Goal: Navigation & Orientation: Understand site structure

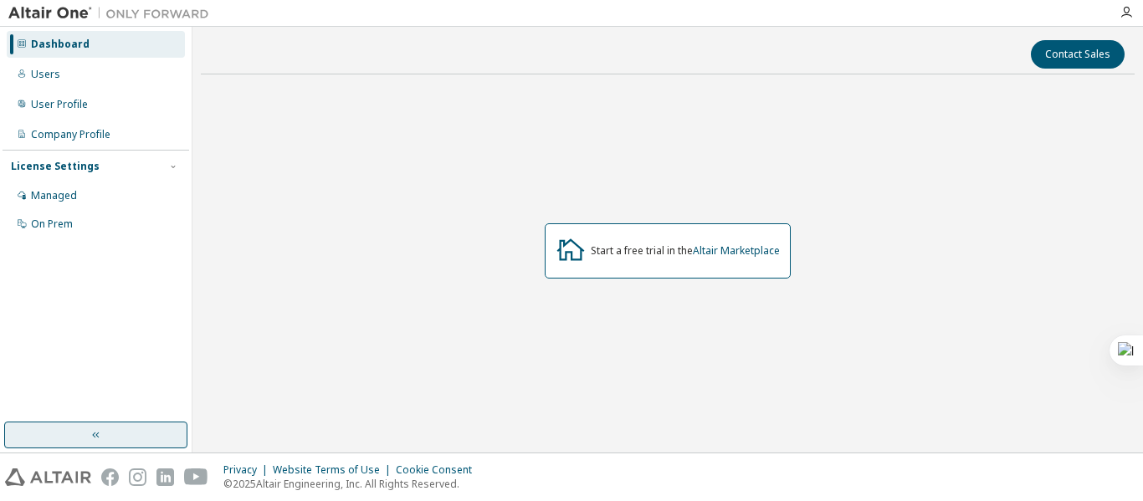
click at [82, 433] on button "button" at bounding box center [95, 435] width 183 height 27
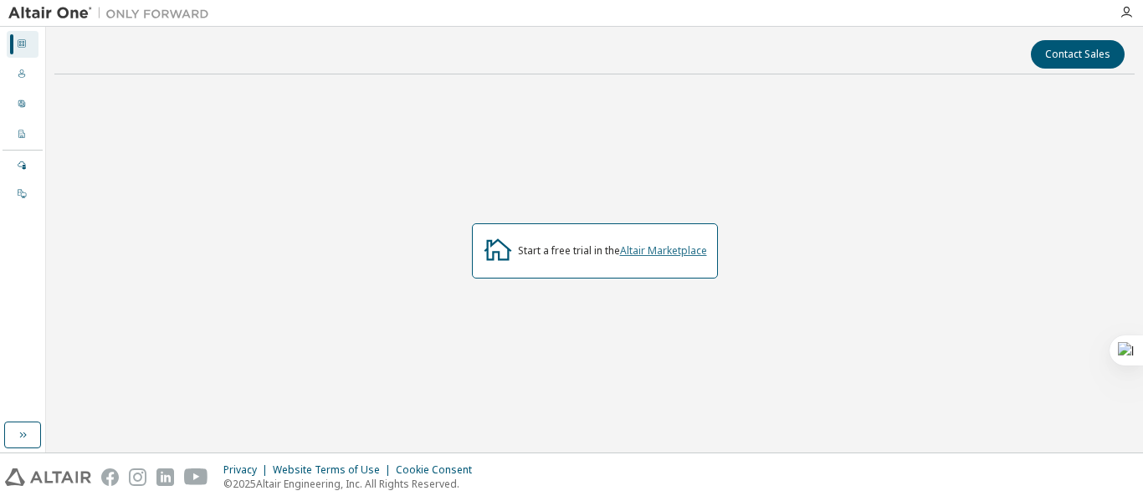
click at [693, 251] on link "Altair Marketplace" at bounding box center [663, 250] width 87 height 14
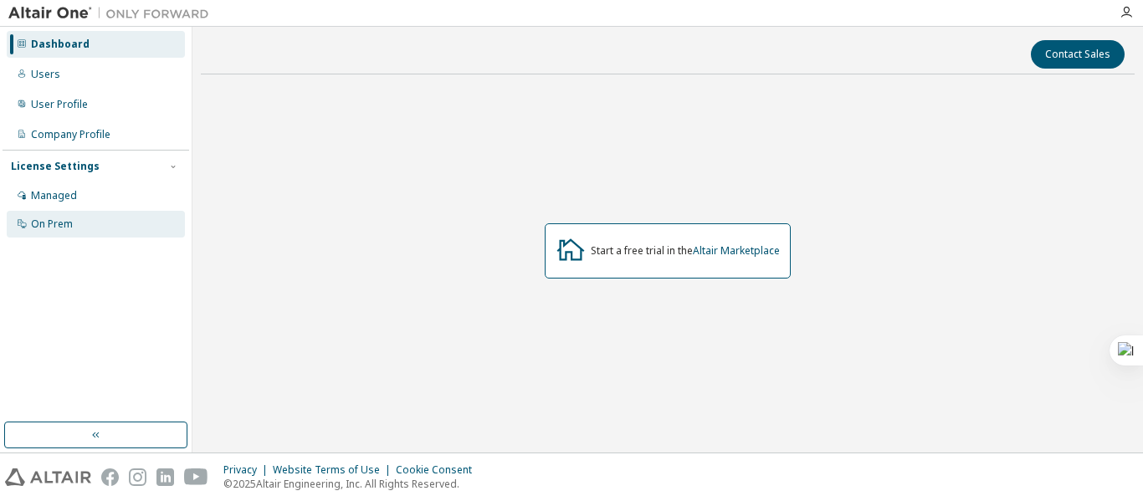
click at [94, 229] on div "On Prem" at bounding box center [96, 224] width 178 height 27
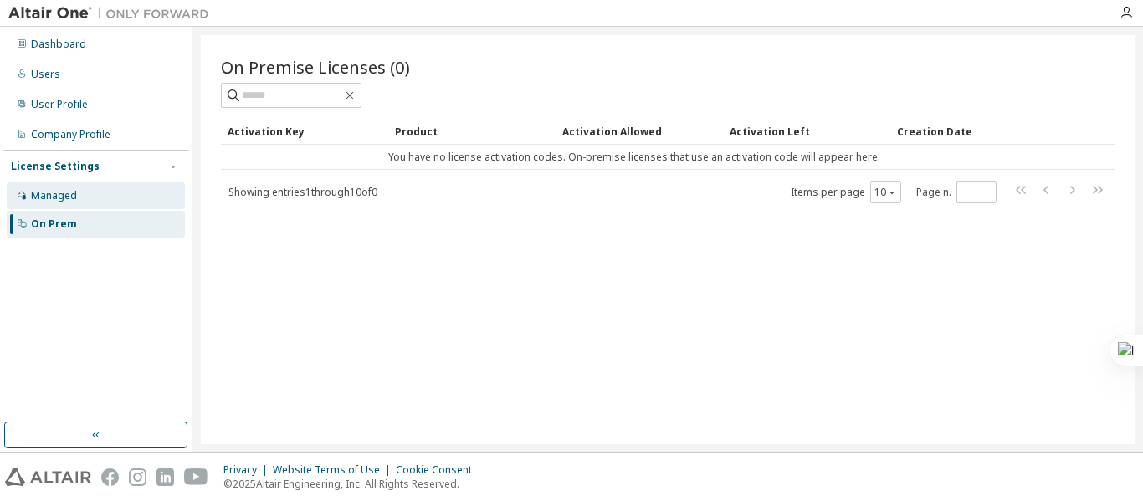
click at [93, 196] on div "Managed" at bounding box center [96, 195] width 178 height 27
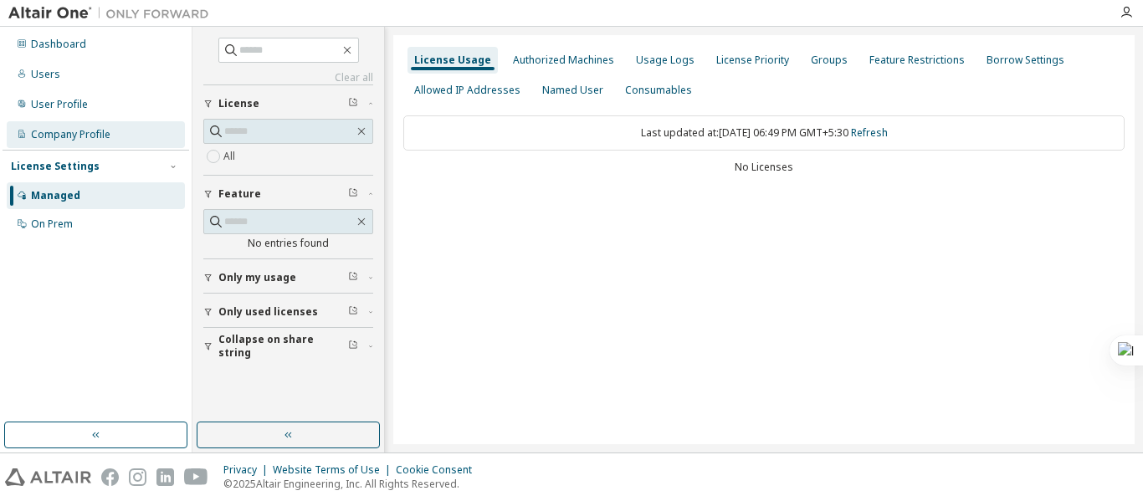
click at [99, 133] on div "Company Profile" at bounding box center [70, 134] width 79 height 13
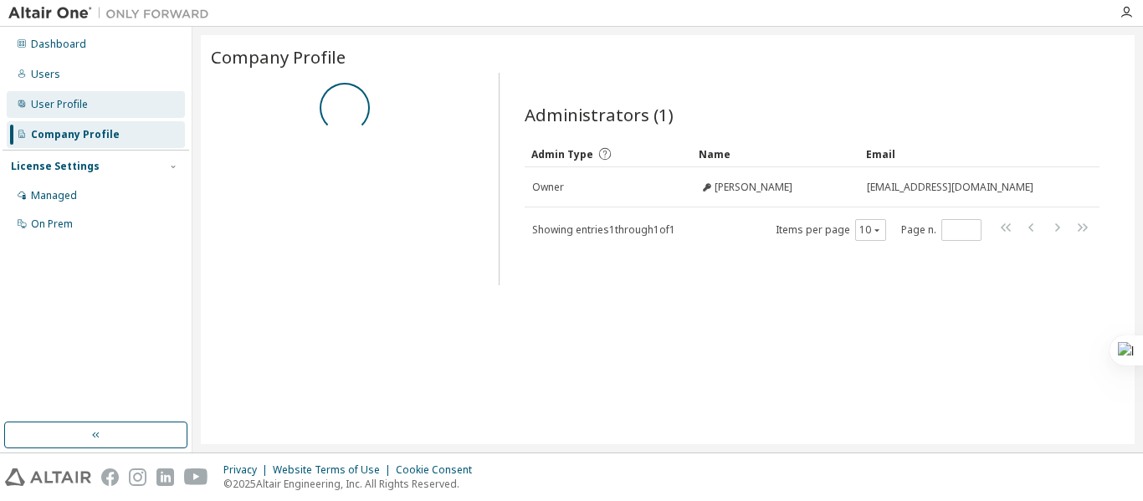
click at [108, 108] on div "User Profile" at bounding box center [96, 104] width 178 height 27
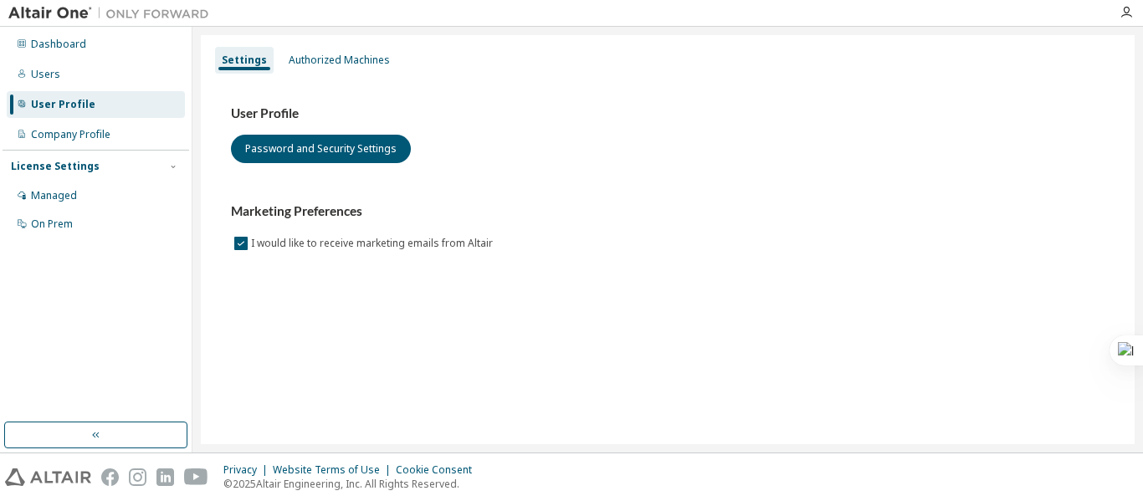
click at [112, 93] on div "User Profile" at bounding box center [96, 104] width 178 height 27
click at [113, 82] on div "Users" at bounding box center [96, 74] width 178 height 27
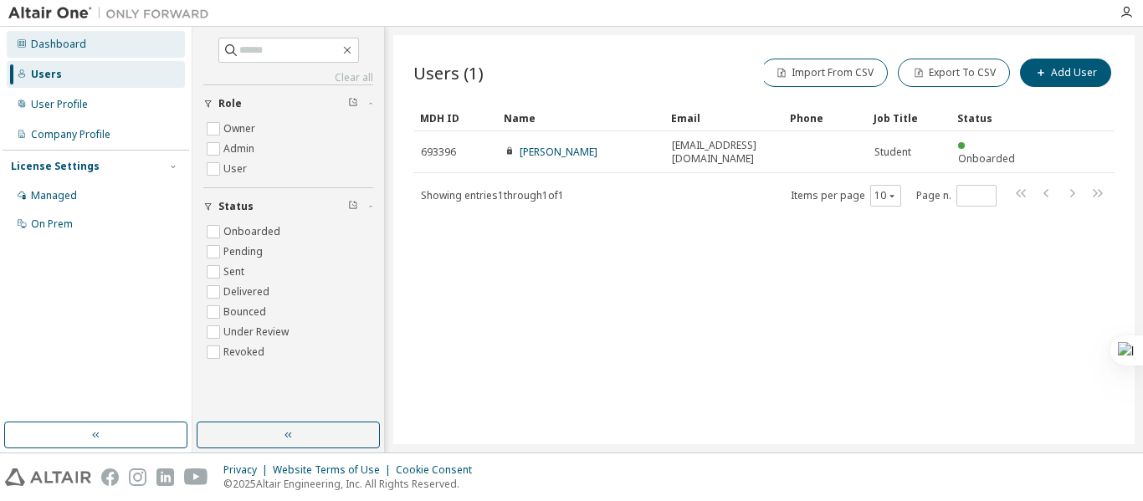
click at [127, 48] on div "Dashboard" at bounding box center [96, 44] width 178 height 27
